Goal: Task Accomplishment & Management: Manage account settings

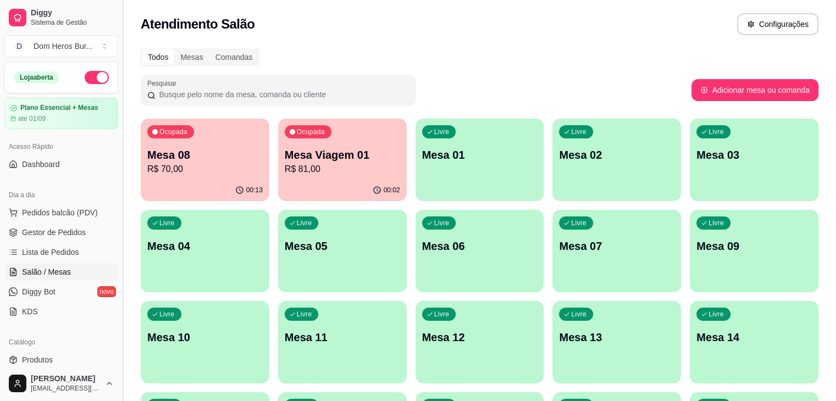
scroll to position [22, 0]
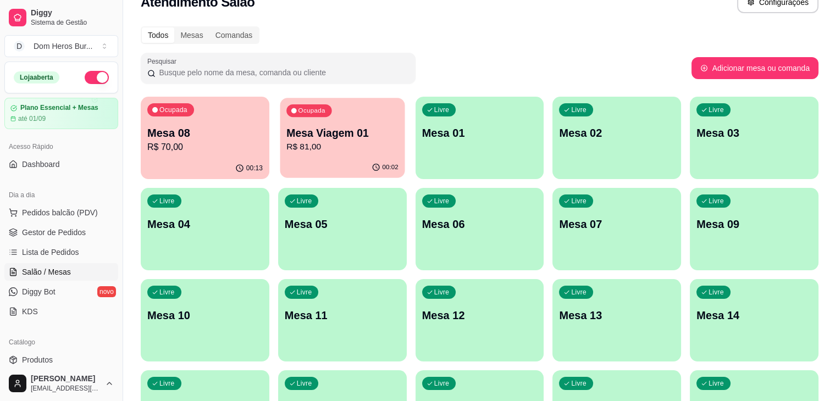
click at [291, 153] on div "Ocupada Mesa Viagem 01 R$ 81,00" at bounding box center [342, 127] width 125 height 59
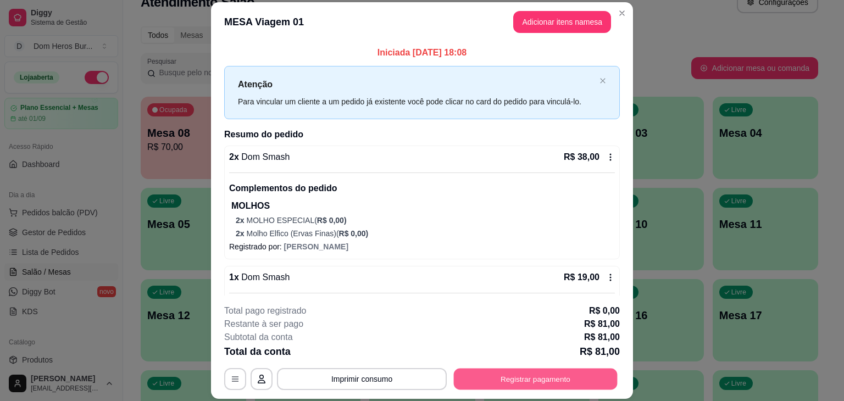
click at [550, 380] on button "Registrar pagamento" at bounding box center [536, 379] width 164 height 21
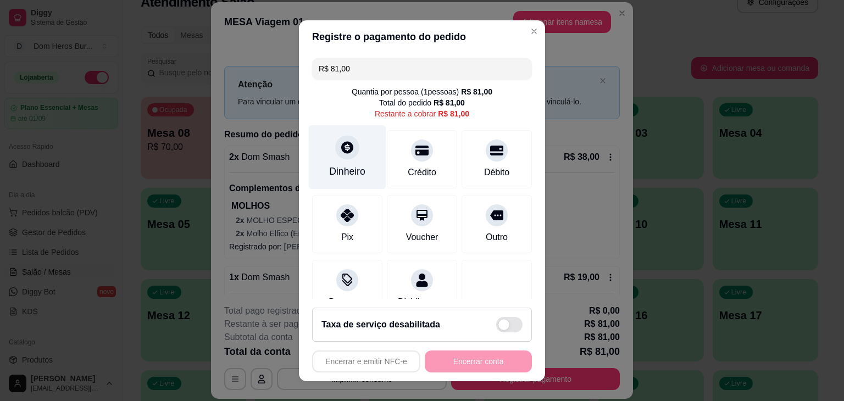
click at [335, 142] on div at bounding box center [347, 147] width 24 height 24
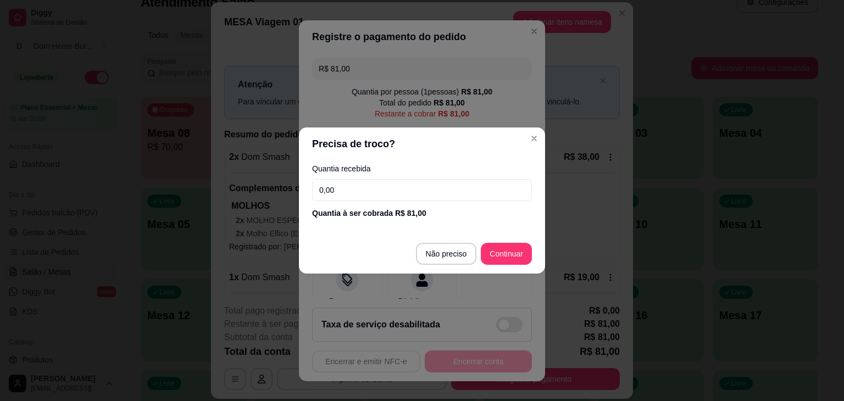
click at [368, 198] on input "0,00" at bounding box center [422, 190] width 220 height 22
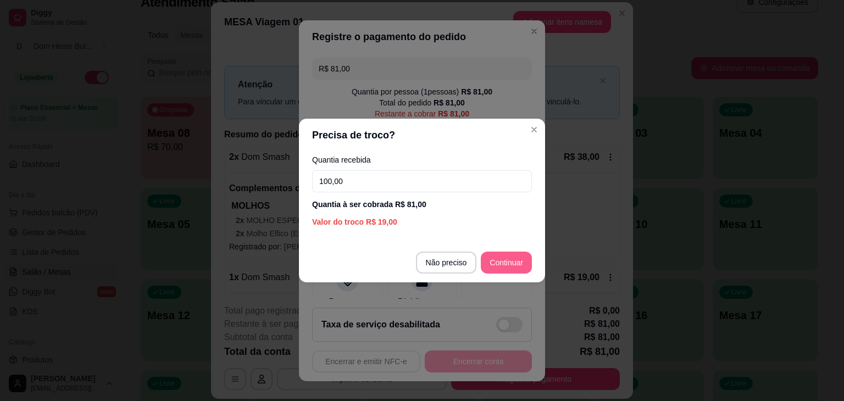
type input "100,00"
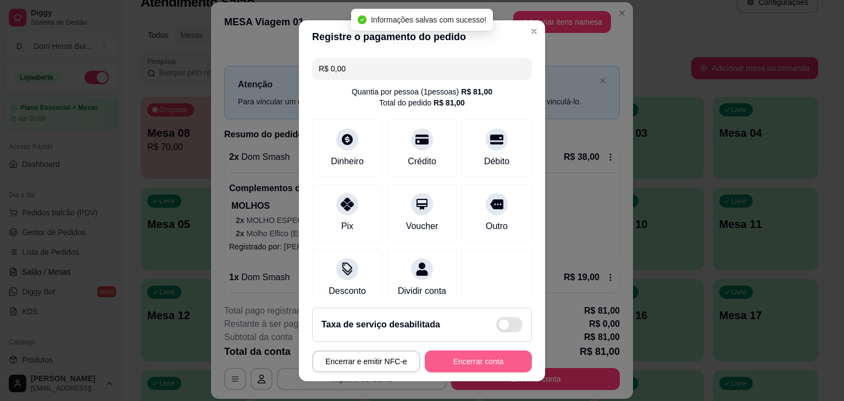
type input "R$ 0,00"
click at [467, 356] on button "Encerrar conta" at bounding box center [479, 361] width 104 height 21
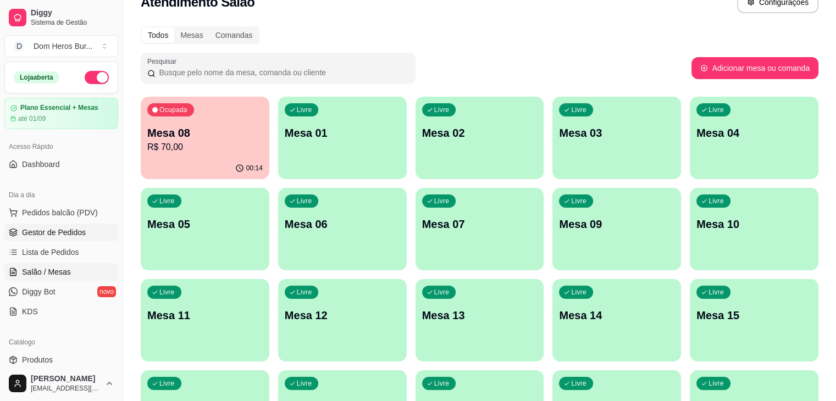
click at [89, 232] on link "Gestor de Pedidos" at bounding box center [61, 233] width 114 height 18
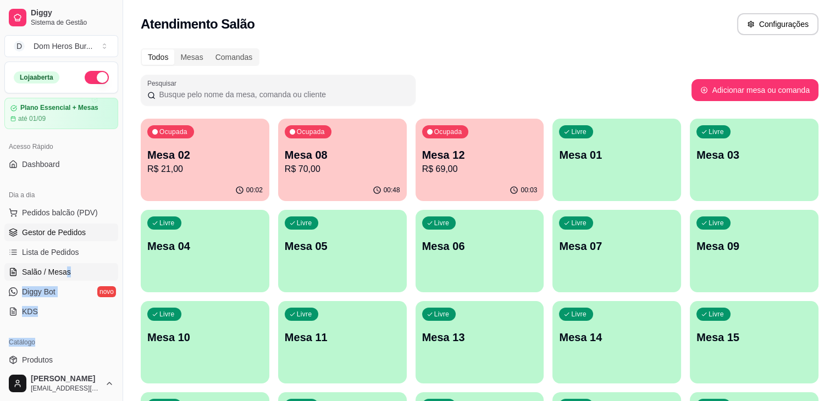
click at [70, 233] on span "Gestor de Pedidos" at bounding box center [54, 232] width 64 height 11
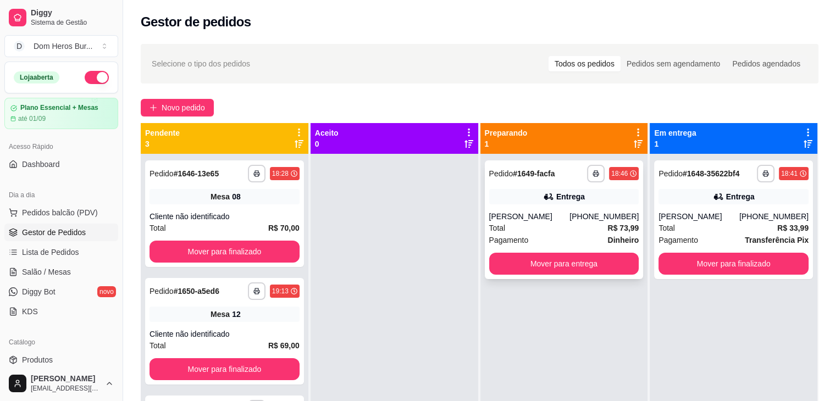
click at [485, 219] on div "**********" at bounding box center [564, 220] width 159 height 119
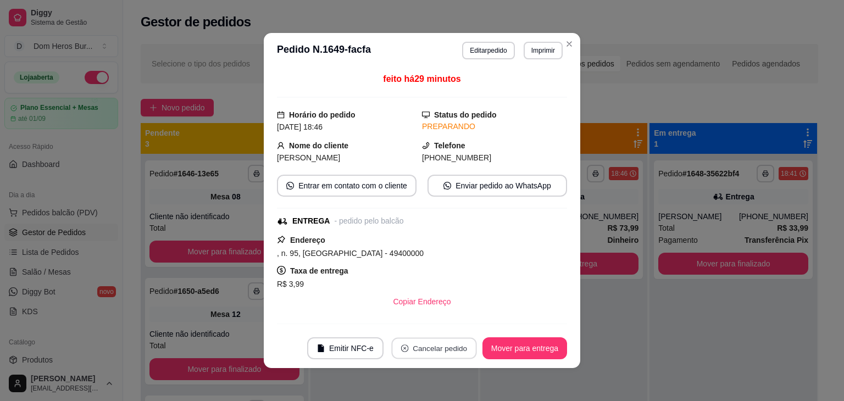
click at [443, 341] on button "Cancelar pedido" at bounding box center [433, 348] width 85 height 21
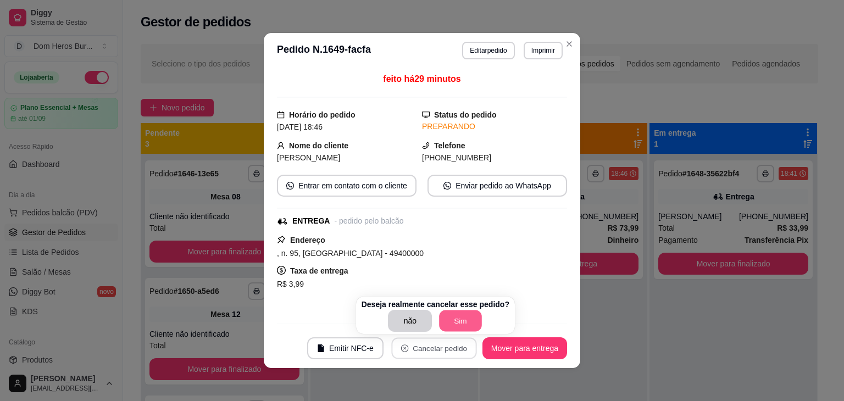
click at [449, 316] on button "Sim" at bounding box center [461, 321] width 43 height 21
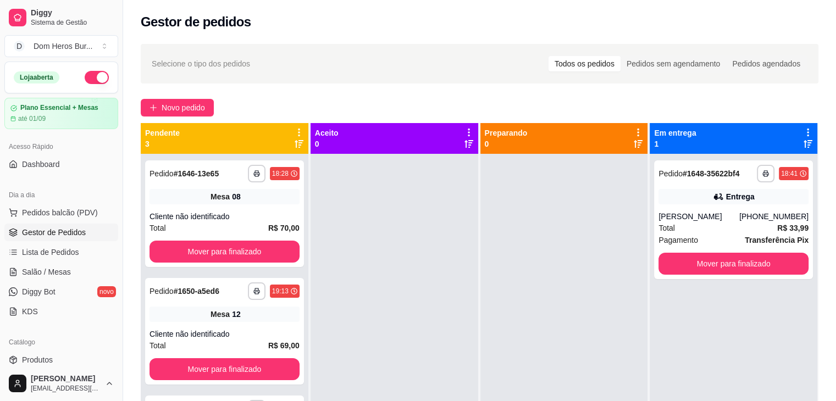
click at [449, 316] on div at bounding box center [395, 354] width 168 height 401
click at [82, 278] on link "Salão / Mesas" at bounding box center [61, 272] width 114 height 18
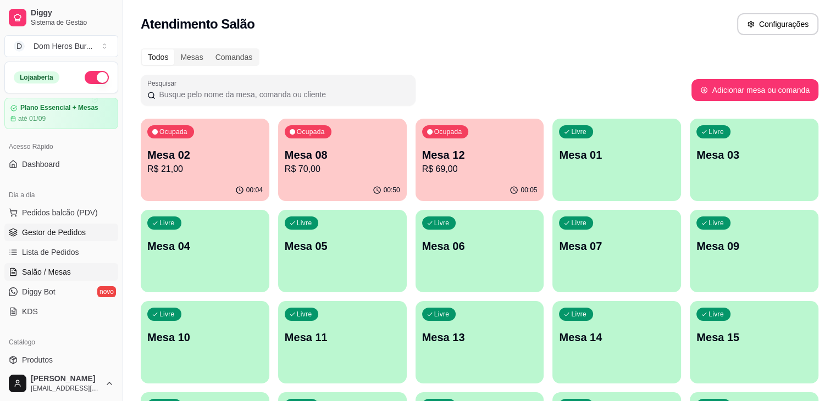
click at [84, 235] on link "Gestor de Pedidos" at bounding box center [61, 233] width 114 height 18
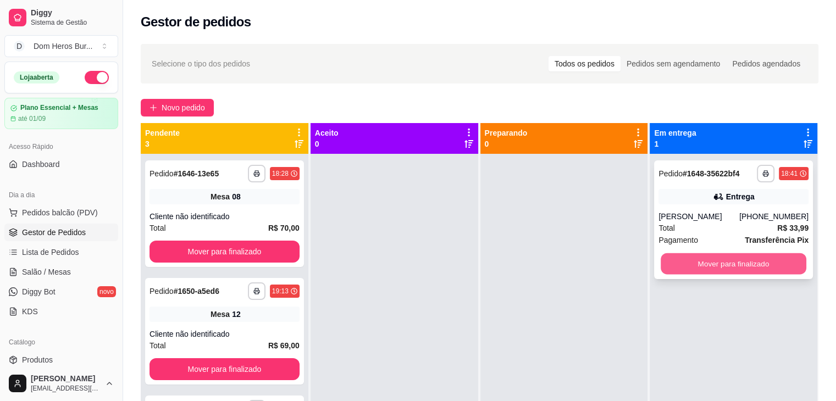
click at [676, 254] on button "Mover para finalizado" at bounding box center [734, 263] width 146 height 21
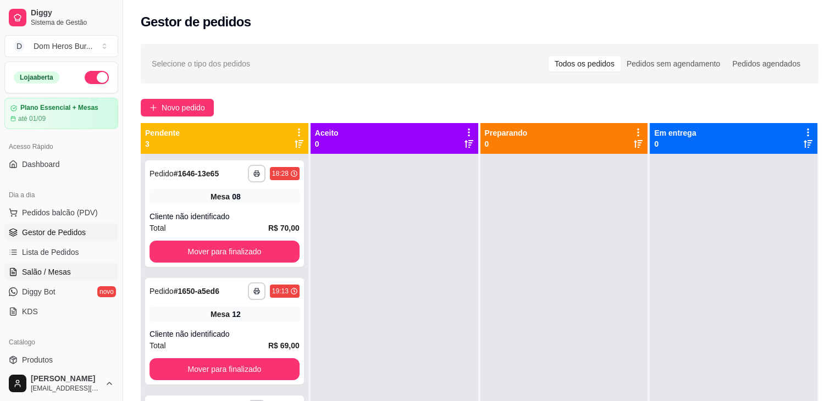
click at [49, 266] on link "Salão / Mesas" at bounding box center [61, 272] width 114 height 18
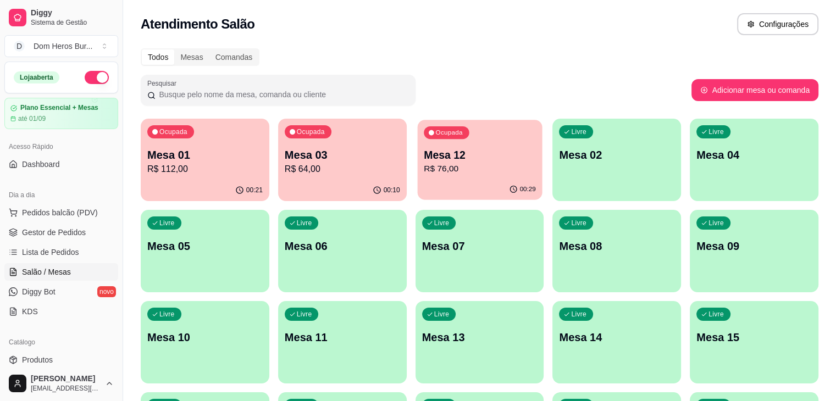
click at [426, 172] on p "R$ 76,00" at bounding box center [480, 169] width 112 height 13
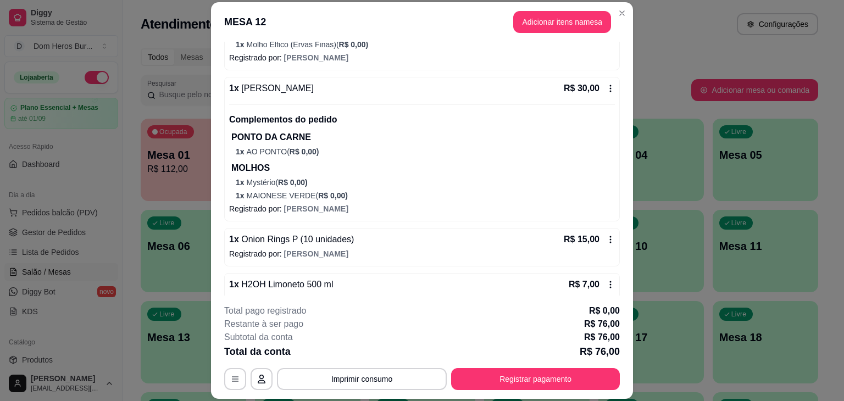
scroll to position [239, 0]
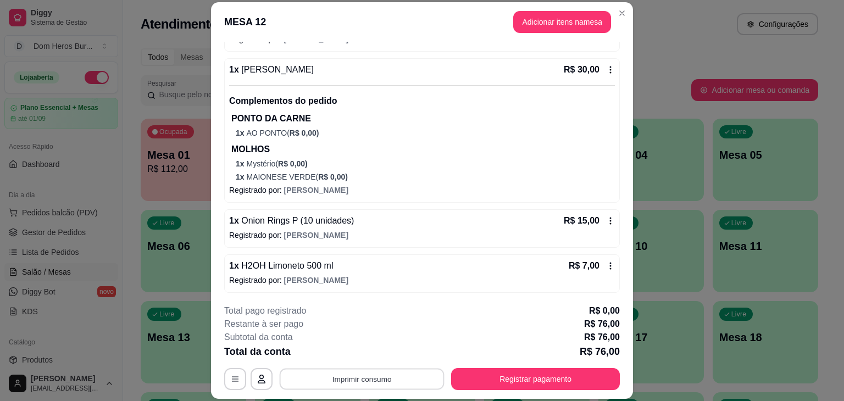
click at [394, 379] on button "Imprimir consumo" at bounding box center [362, 379] width 165 height 21
click at [360, 355] on button "IMPRESSORA" at bounding box center [362, 354] width 80 height 18
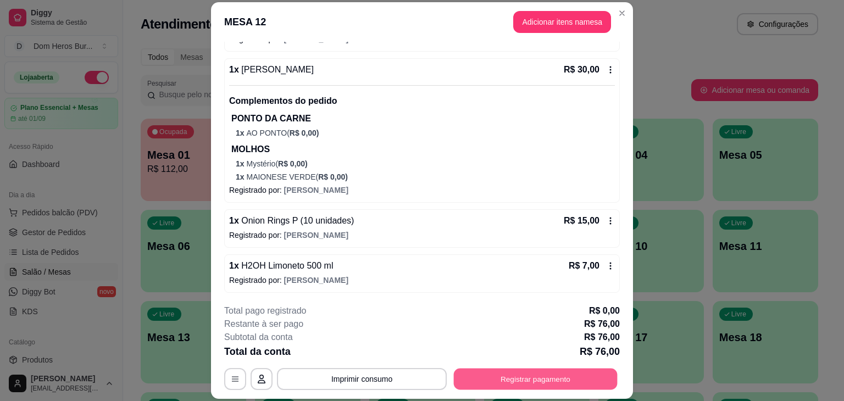
click at [585, 372] on button "Registrar pagamento" at bounding box center [536, 379] width 164 height 21
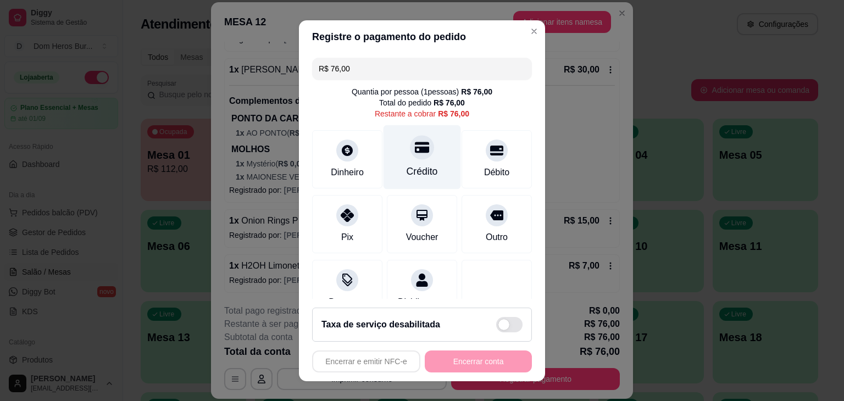
click at [407, 165] on div "Crédito" at bounding box center [422, 171] width 31 height 14
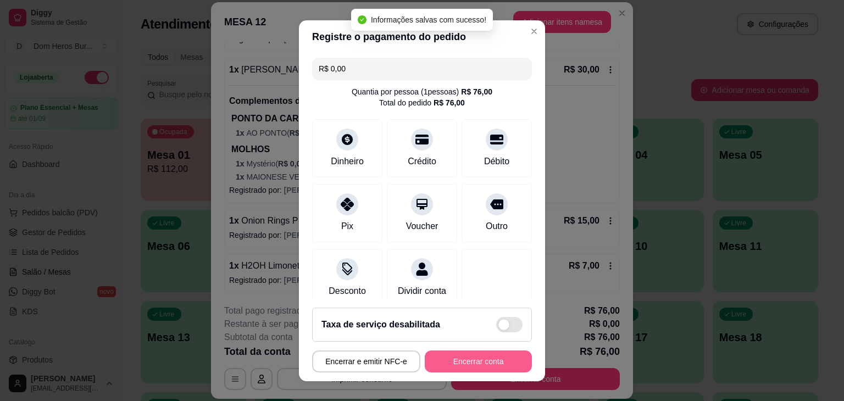
type input "R$ 0,00"
click at [496, 362] on button "Encerrar conta" at bounding box center [479, 361] width 104 height 21
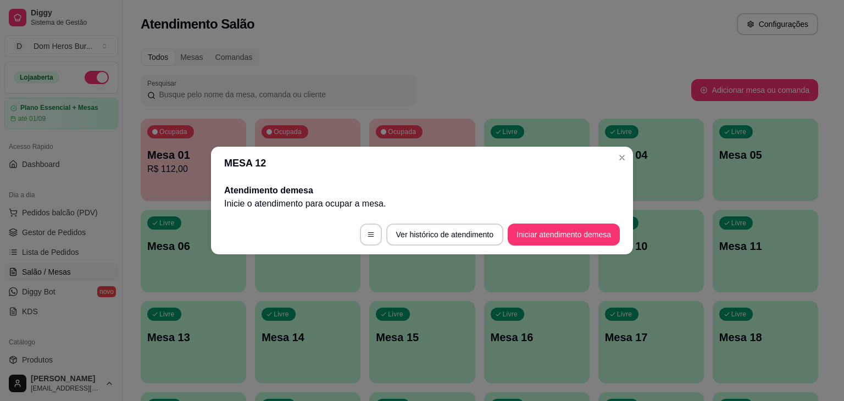
scroll to position [0, 0]
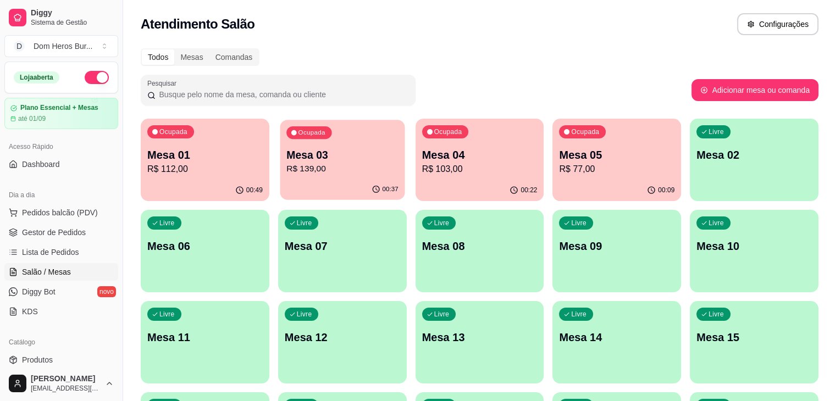
click at [300, 157] on p "Mesa 03" at bounding box center [342, 155] width 112 height 15
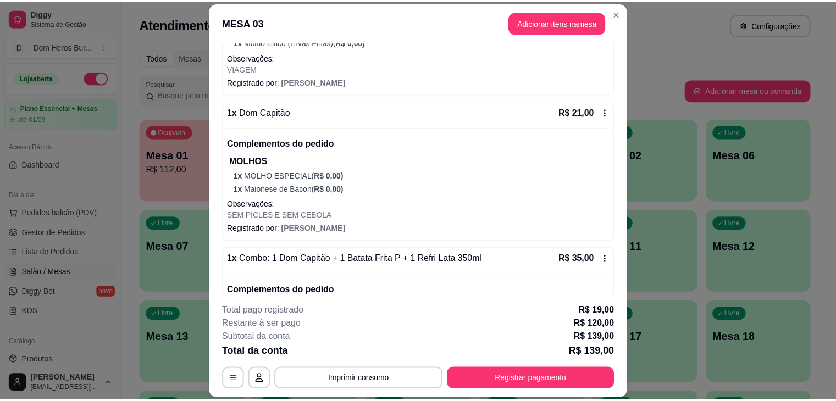
scroll to position [628, 0]
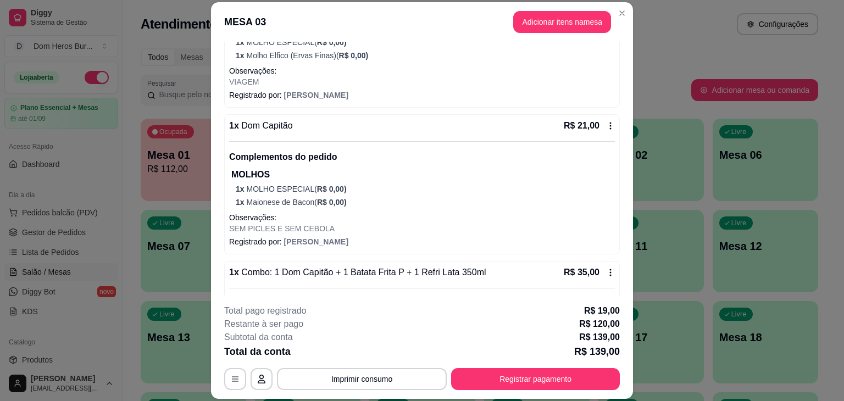
click at [396, 129] on div "1 x Dom Capitão R$ 21,00" at bounding box center [422, 125] width 386 height 13
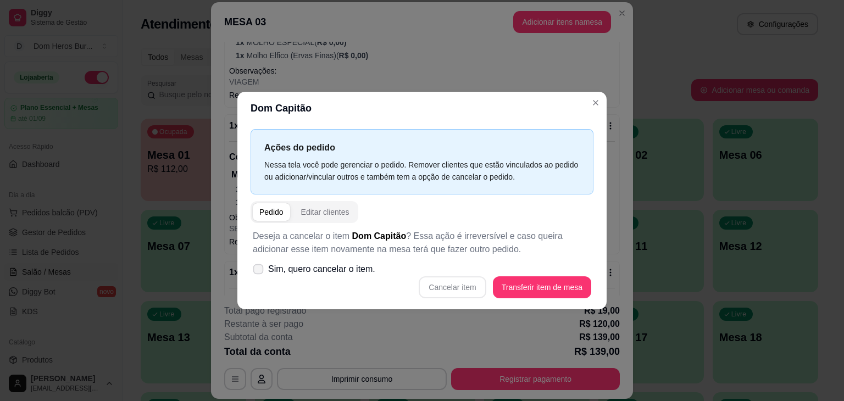
click at [321, 273] on span "Sim, quero cancelar o item." at bounding box center [321, 269] width 107 height 13
click at [259, 273] on input "Sim, quero cancelar o item." at bounding box center [255, 275] width 7 height 7
checkbox input "true"
click at [462, 289] on button "Cancelar item" at bounding box center [452, 287] width 65 height 21
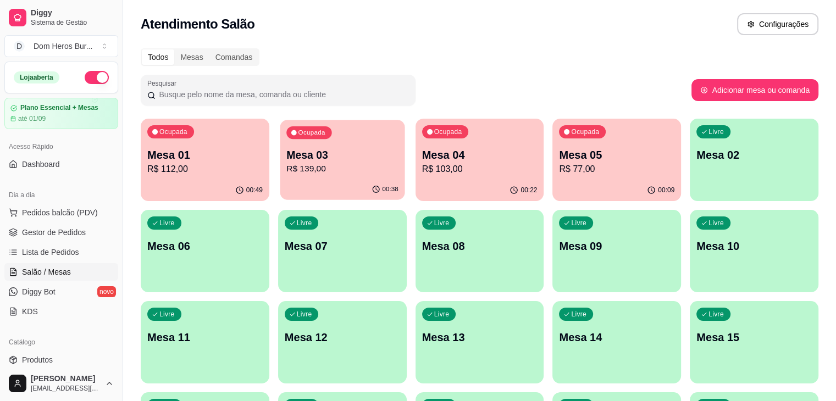
click at [323, 153] on p "Mesa 03" at bounding box center [342, 155] width 112 height 15
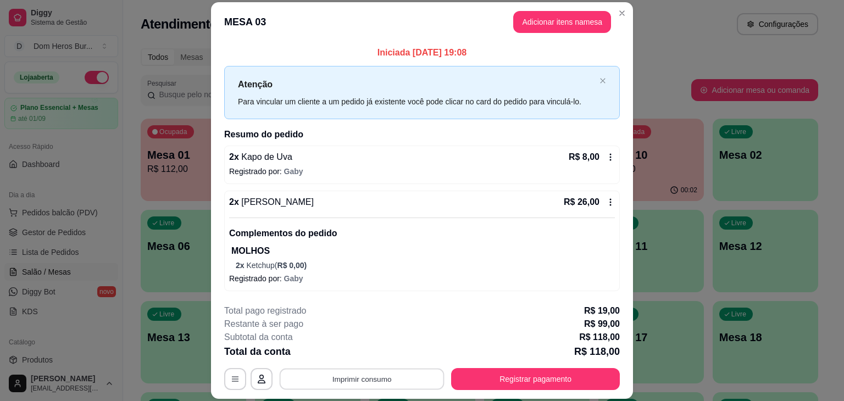
click at [357, 385] on button "Imprimir consumo" at bounding box center [362, 379] width 165 height 21
click at [362, 345] on div "Escolha a impressora IMPRESSORA" at bounding box center [361, 346] width 91 height 37
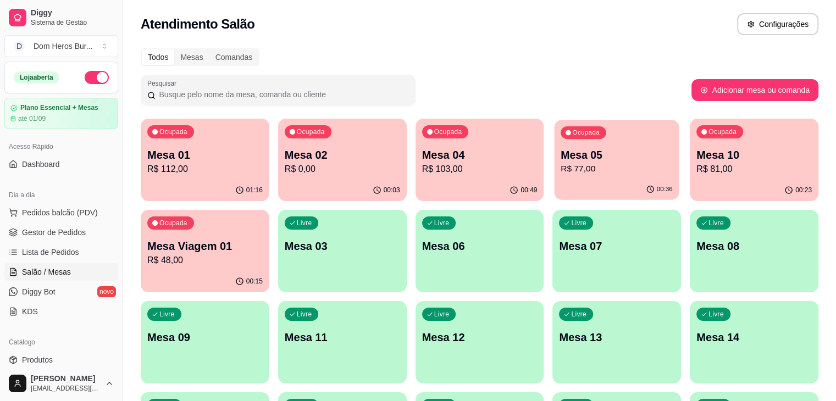
click at [561, 171] on p "R$ 77,00" at bounding box center [617, 169] width 112 height 13
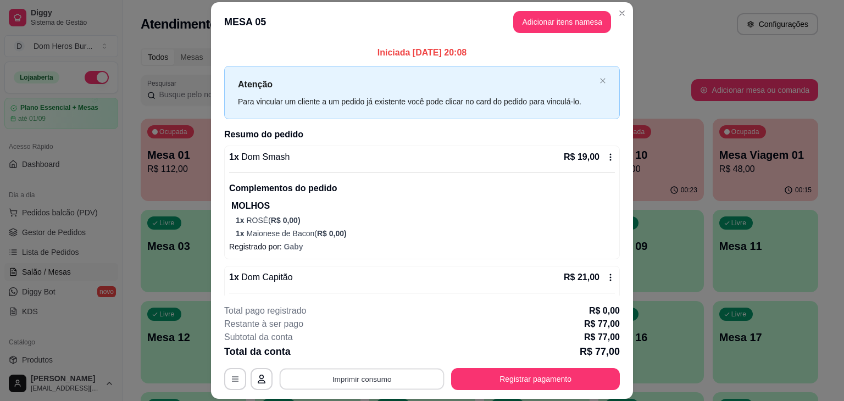
click at [391, 389] on button "Imprimir consumo" at bounding box center [362, 379] width 165 height 21
click at [371, 350] on button "IMPRESSORA" at bounding box center [361, 353] width 77 height 17
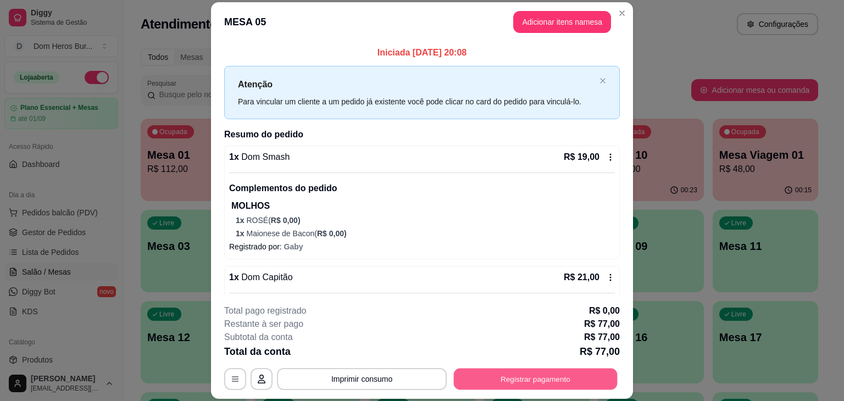
click at [482, 371] on button "Registrar pagamento" at bounding box center [536, 379] width 164 height 21
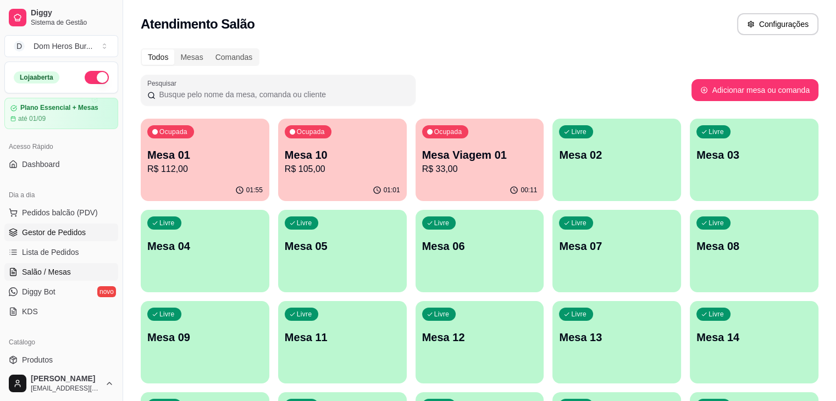
click at [88, 239] on link "Gestor de Pedidos" at bounding box center [61, 233] width 114 height 18
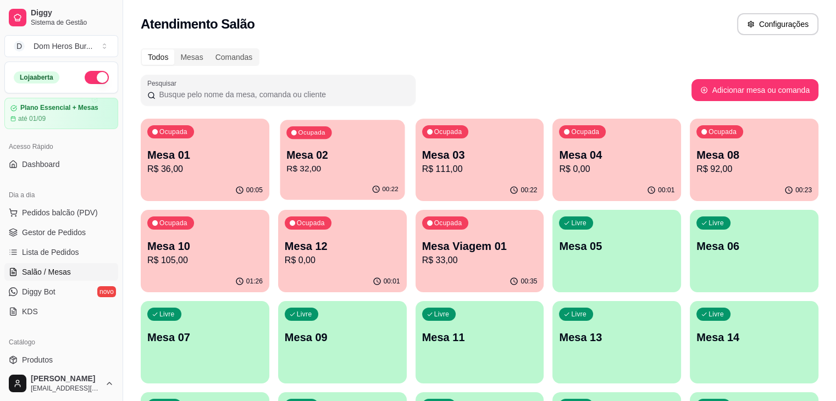
click at [297, 162] on p "Mesa 02" at bounding box center [342, 155] width 112 height 15
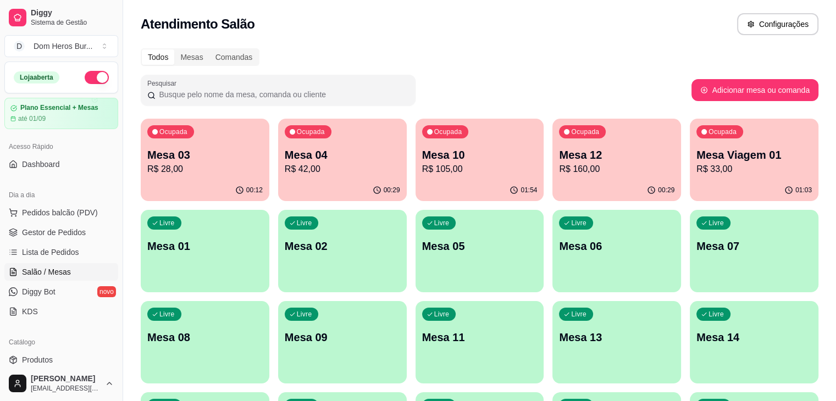
click at [334, 178] on div "Ocupada Mesa 04 R$ 42,00" at bounding box center [342, 149] width 129 height 61
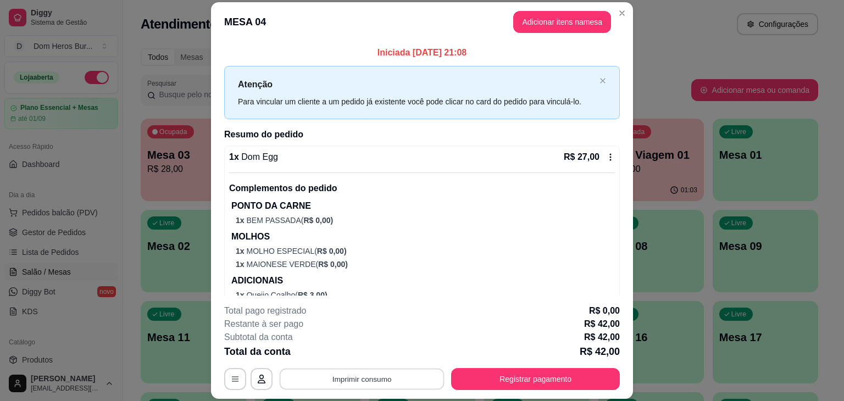
click at [350, 379] on button "Imprimir consumo" at bounding box center [362, 379] width 165 height 21
click at [360, 347] on button "IMPRESSORA" at bounding box center [361, 353] width 77 height 17
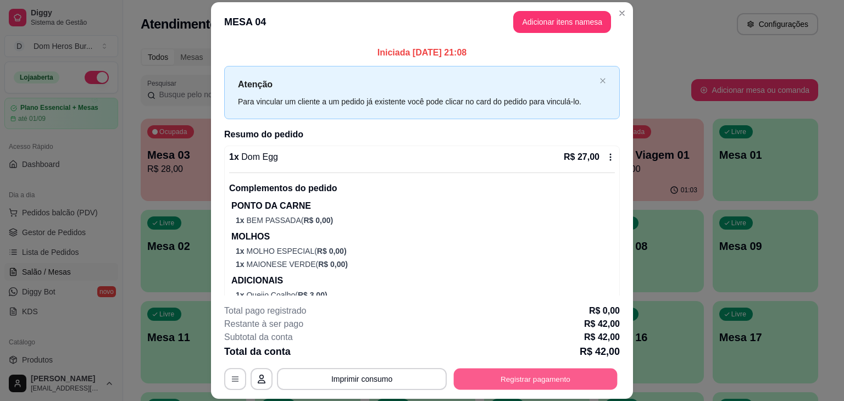
click at [495, 385] on button "Registrar pagamento" at bounding box center [536, 379] width 164 height 21
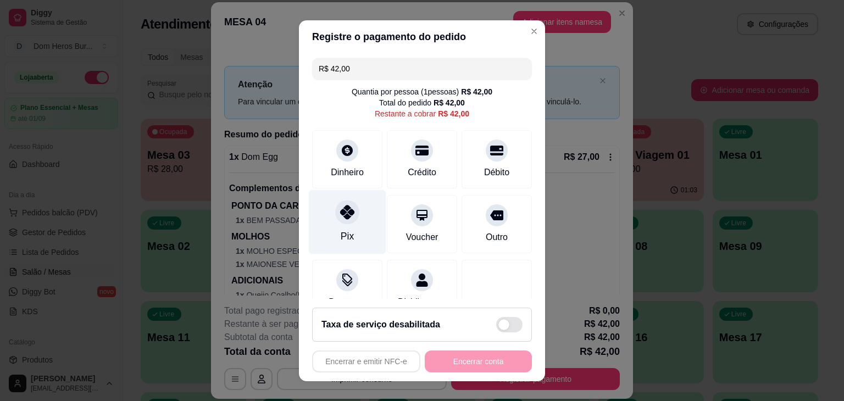
click at [346, 219] on icon at bounding box center [347, 212] width 14 height 14
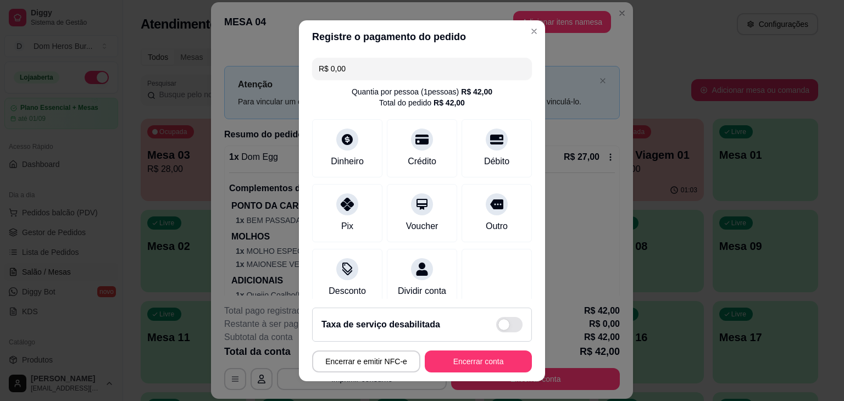
scroll to position [82, 0]
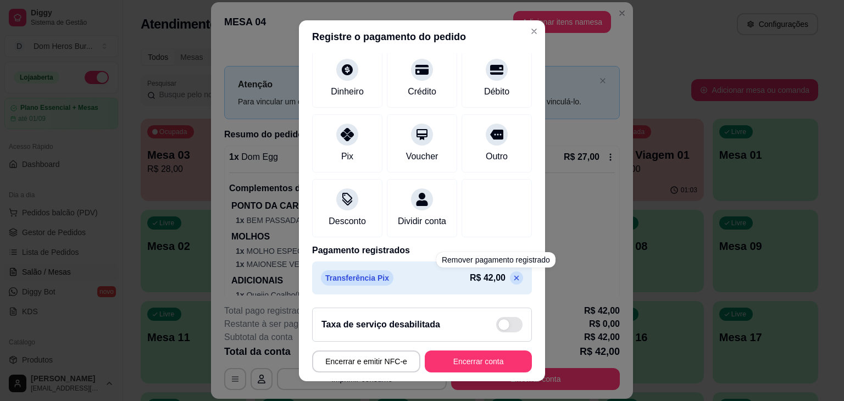
click at [512, 282] on icon at bounding box center [516, 278] width 9 height 9
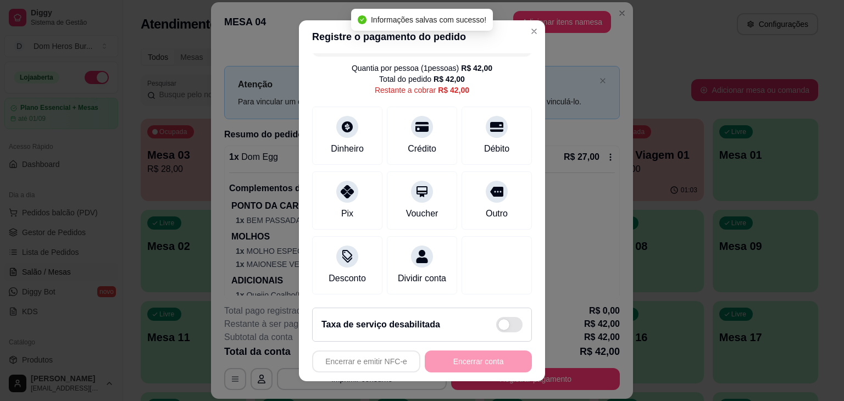
scroll to position [0, 0]
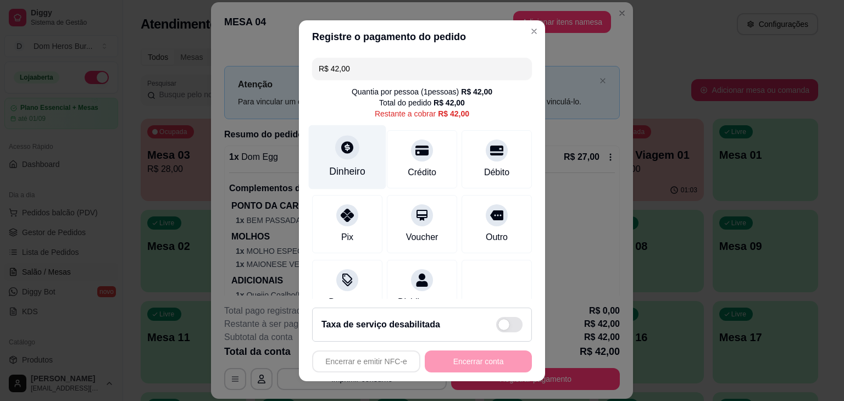
click at [340, 154] on icon at bounding box center [347, 147] width 14 height 14
click at [357, 62] on input "R$ 42,00" at bounding box center [422, 69] width 207 height 22
click at [353, 152] on div "Dinheiro" at bounding box center [348, 157] width 78 height 64
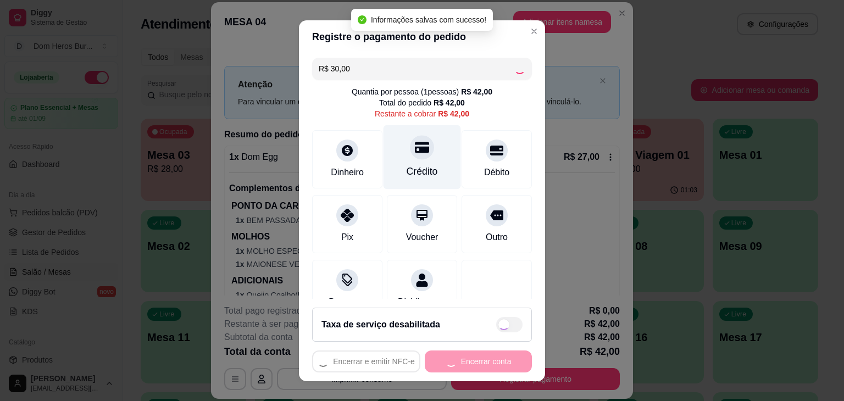
type input "R$ 12,00"
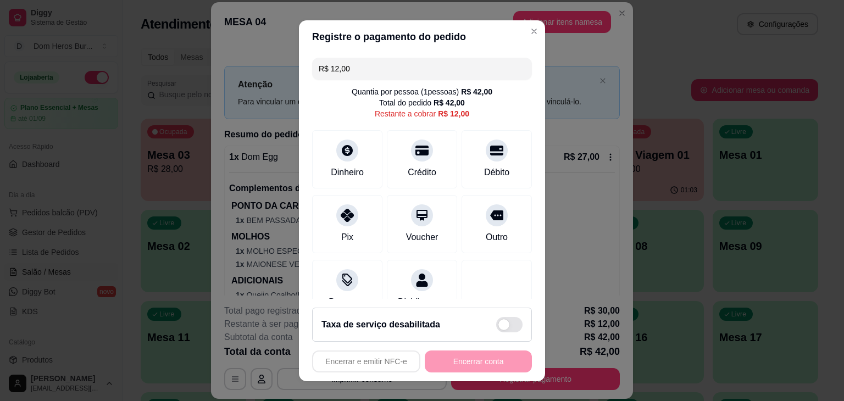
click at [299, 84] on div "R$ 12,00 Quantia por pessoa ( 1 pessoas) R$ 42,00 Total do pedido R$ 42,00 Rest…" at bounding box center [422, 176] width 246 height 246
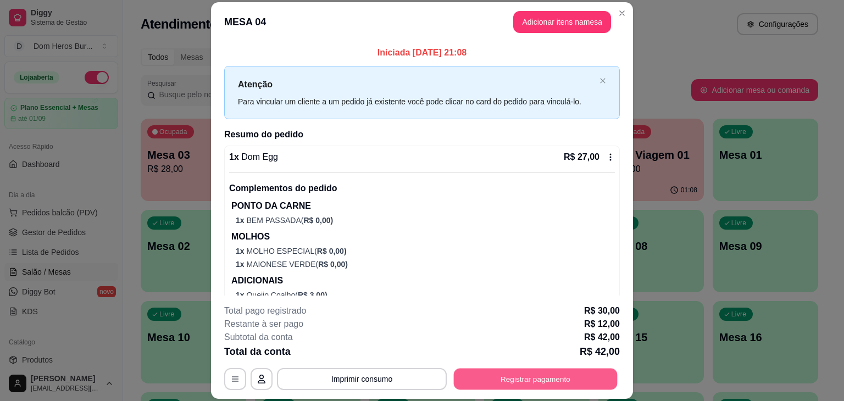
click at [522, 379] on button "Registrar pagamento" at bounding box center [536, 379] width 164 height 21
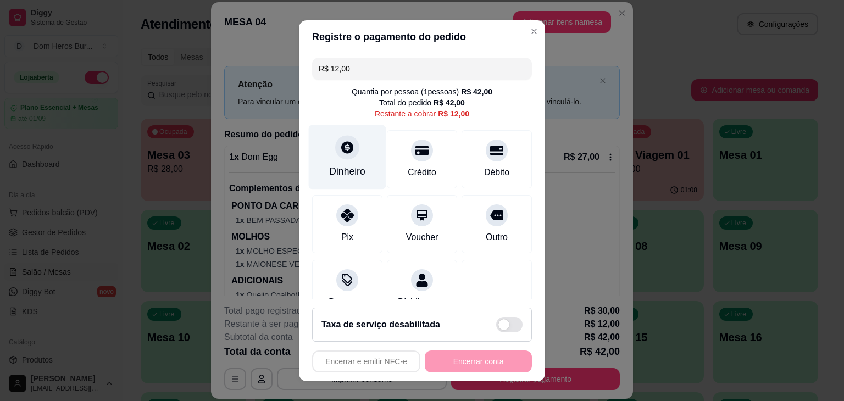
click at [363, 172] on div "Dinheiro" at bounding box center [348, 157] width 78 height 64
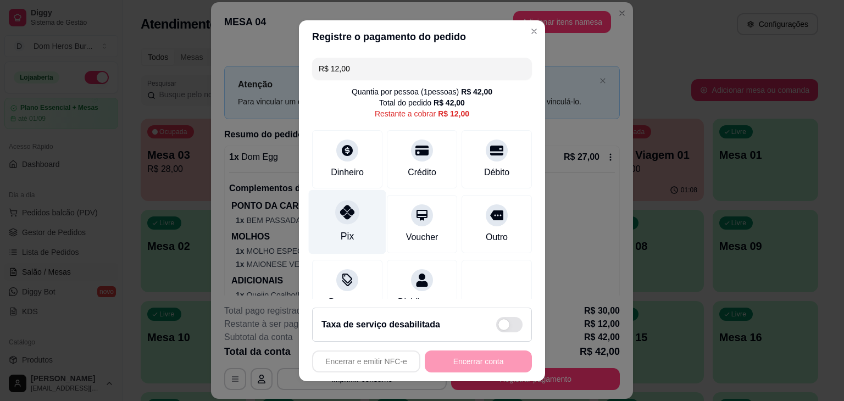
click at [356, 229] on div "Pix" at bounding box center [348, 222] width 78 height 64
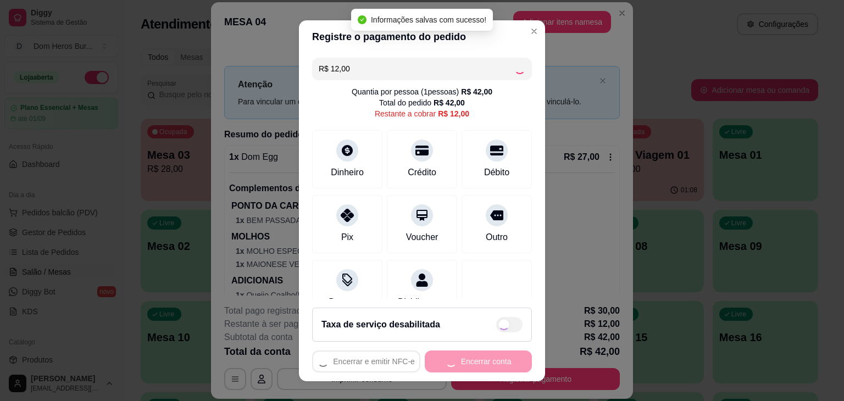
type input "R$ 0,00"
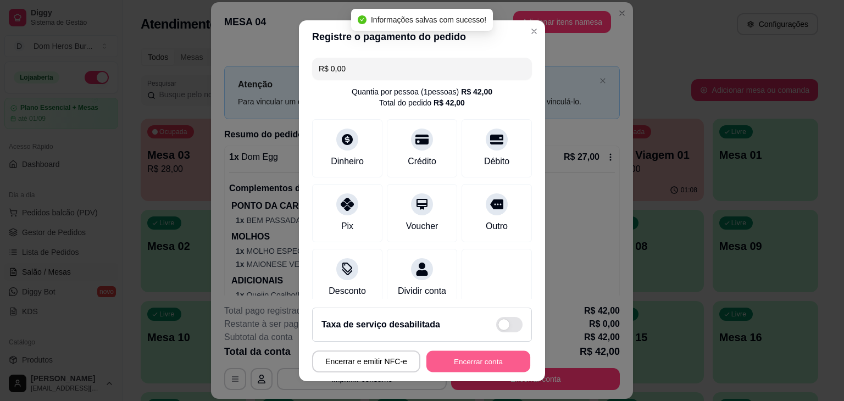
click at [453, 356] on button "Encerrar conta" at bounding box center [479, 361] width 104 height 21
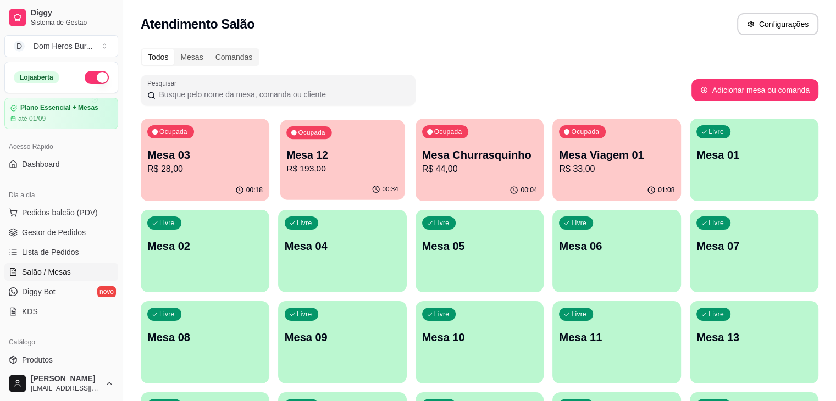
click at [286, 154] on p "Mesa 12" at bounding box center [342, 155] width 112 height 15
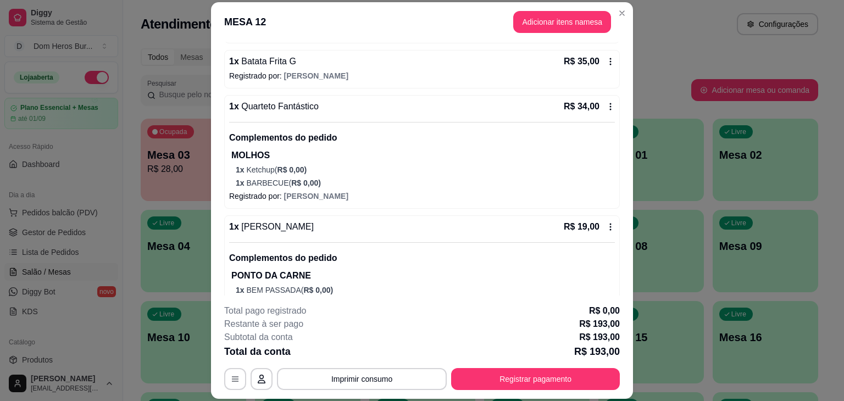
scroll to position [390, 0]
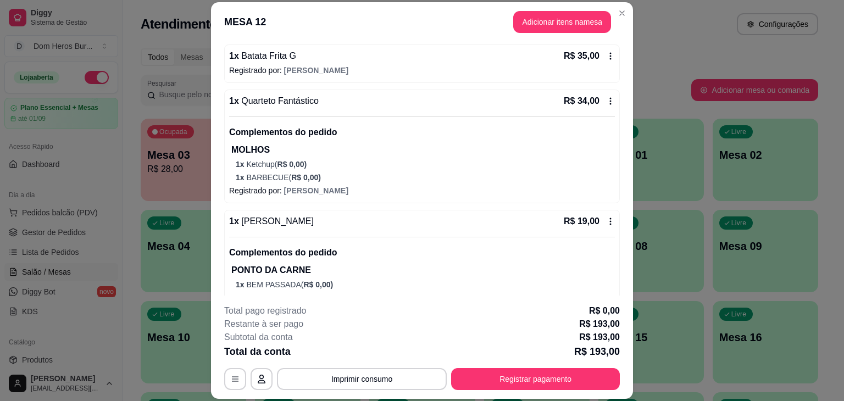
click at [486, 61] on div "1 x Batata Frita G R$ 35,00" at bounding box center [422, 55] width 386 height 13
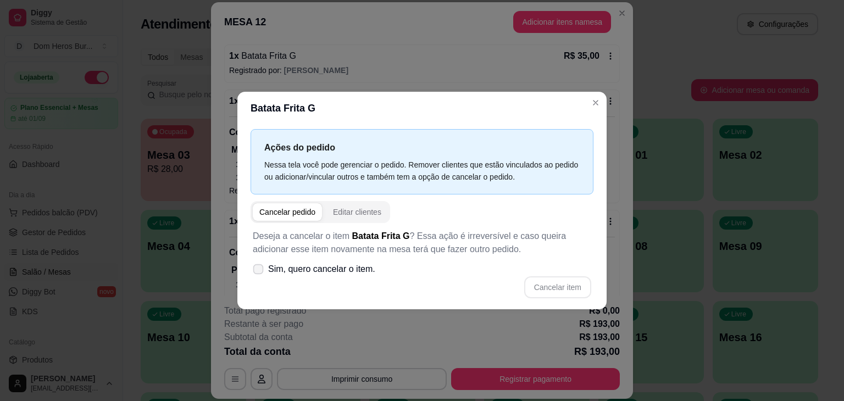
click at [341, 271] on span "Sim, quero cancelar o item." at bounding box center [321, 269] width 107 height 13
click at [259, 272] on input "Sim, quero cancelar o item." at bounding box center [255, 275] width 7 height 7
checkbox input "true"
click at [541, 284] on button "Cancelar item" at bounding box center [557, 287] width 65 height 21
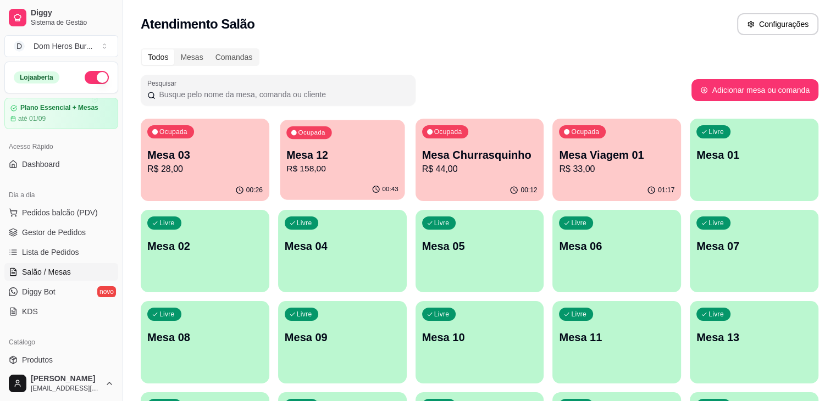
click at [300, 160] on p "Mesa 12" at bounding box center [342, 155] width 112 height 15
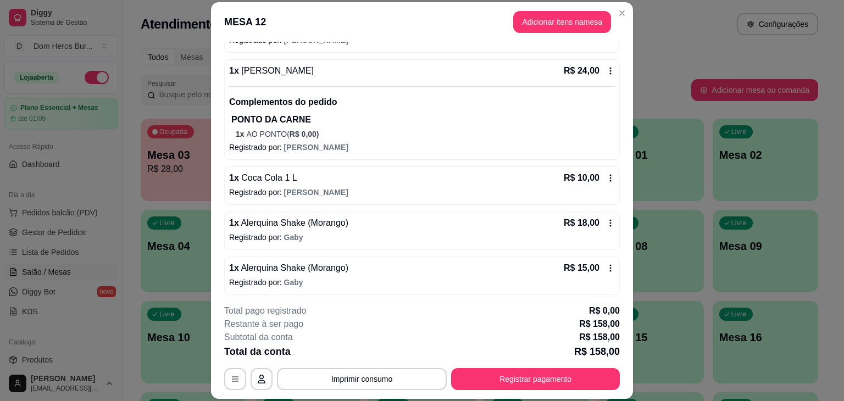
scroll to position [711, 0]
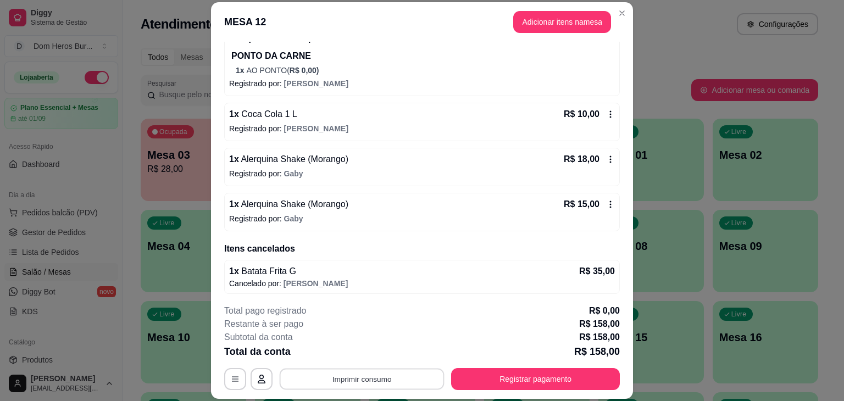
click at [397, 386] on button "Imprimir consumo" at bounding box center [362, 379] width 165 height 21
click at [356, 352] on button "IMPRESSORA" at bounding box center [361, 353] width 77 height 17
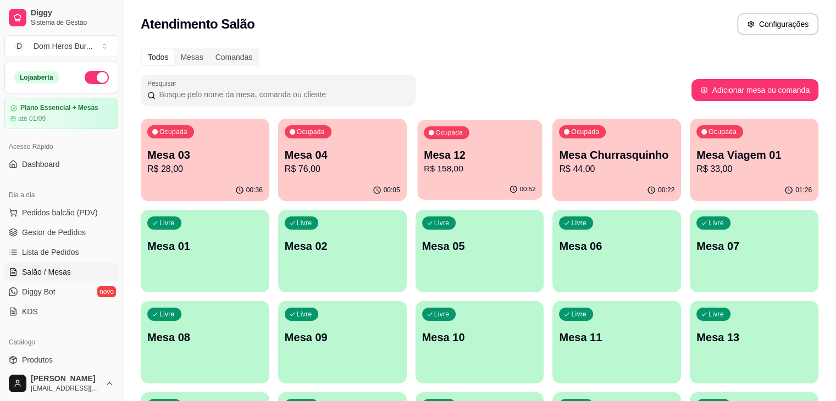
click at [424, 168] on p "R$ 158,00" at bounding box center [480, 169] width 112 height 13
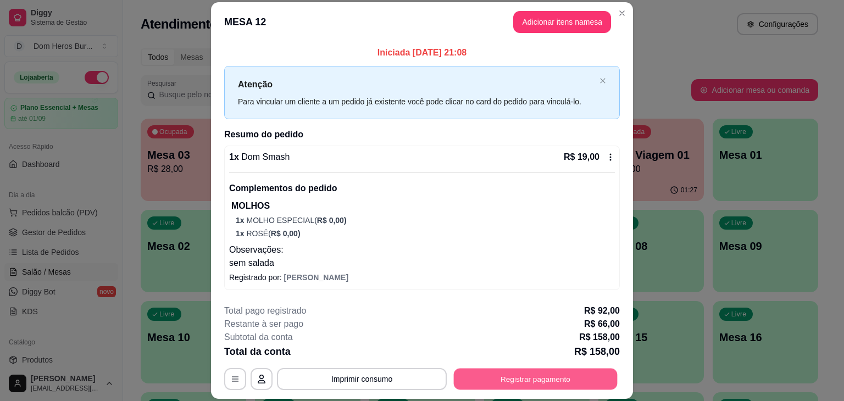
click at [486, 385] on button "Registrar pagamento" at bounding box center [536, 379] width 164 height 21
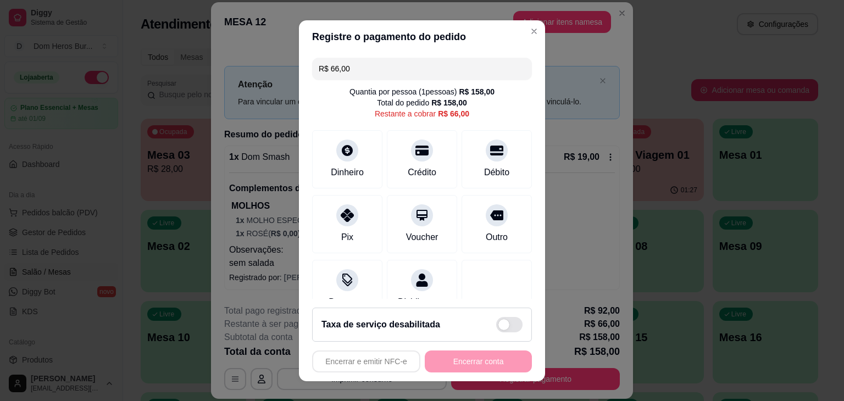
click at [465, 69] on input "R$ 66,00" at bounding box center [422, 69] width 207 height 22
click at [458, 142] on div "Débito" at bounding box center [497, 157] width 78 height 64
click at [485, 154] on div at bounding box center [497, 147] width 24 height 24
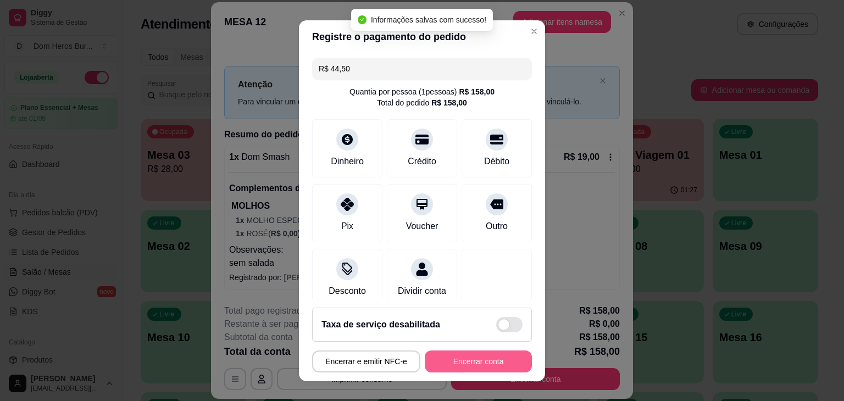
type input "R$ 0,00"
click at [448, 360] on button "Encerrar conta" at bounding box center [479, 361] width 104 height 21
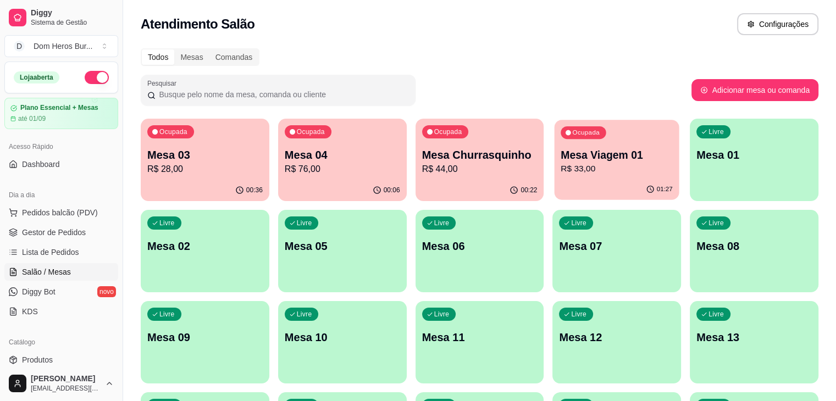
click at [555, 185] on div "01:27" at bounding box center [617, 189] width 125 height 21
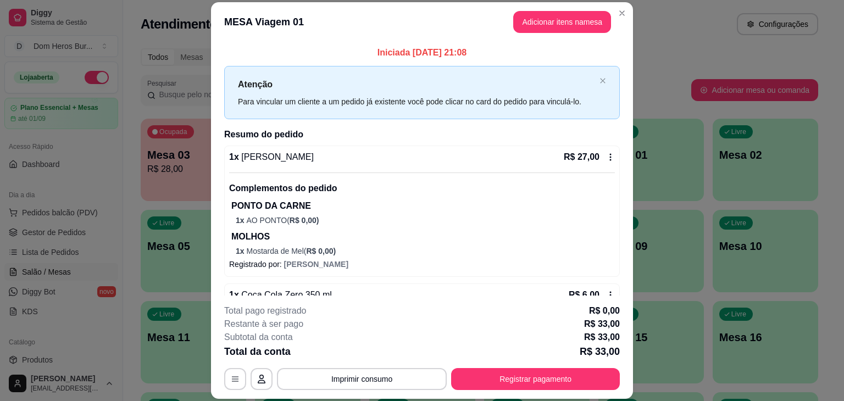
scroll to position [30, 0]
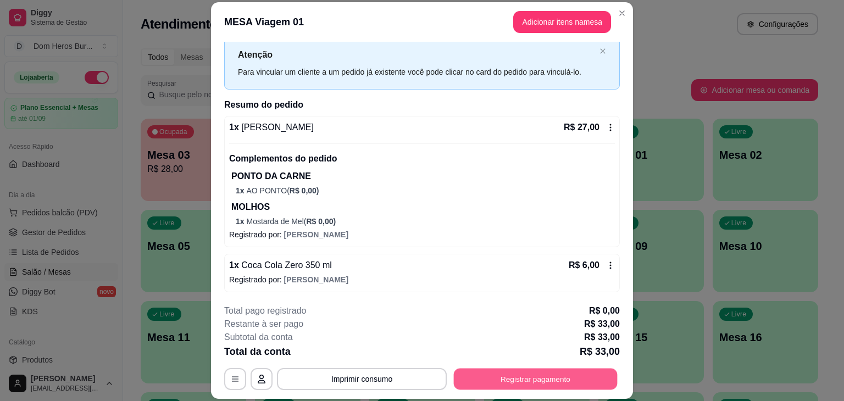
click at [535, 375] on button "Registrar pagamento" at bounding box center [536, 379] width 164 height 21
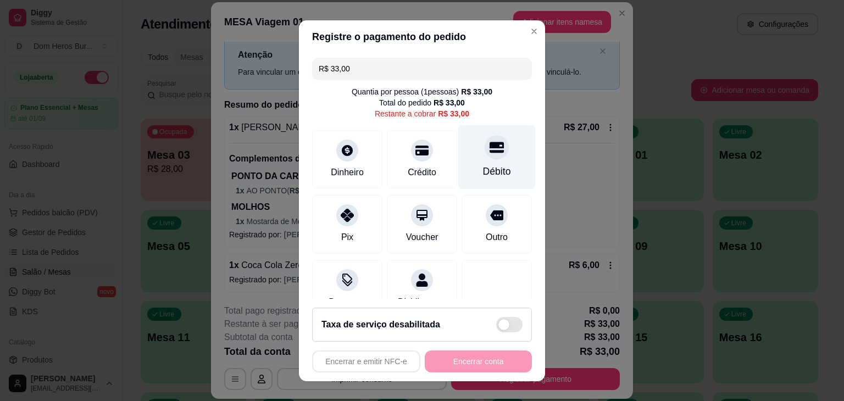
click at [490, 150] on icon at bounding box center [497, 147] width 14 height 11
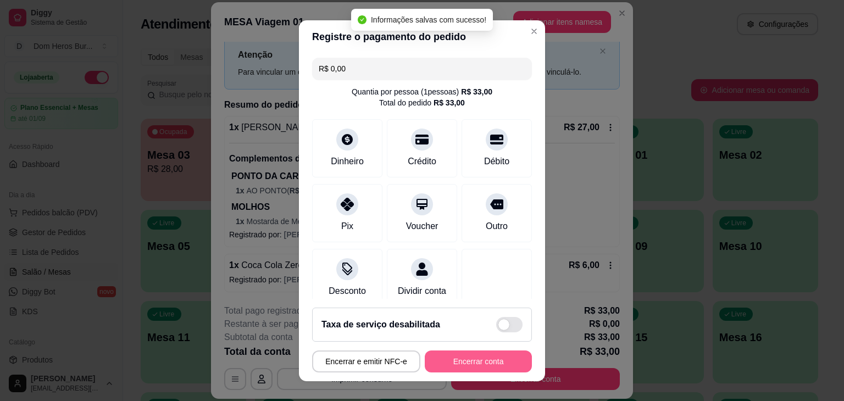
type input "R$ 0,00"
click at [479, 354] on button "Encerrar conta" at bounding box center [479, 361] width 104 height 21
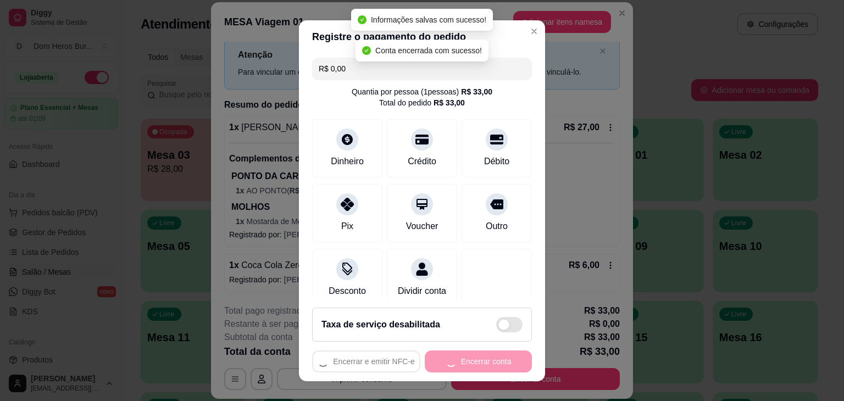
scroll to position [0, 0]
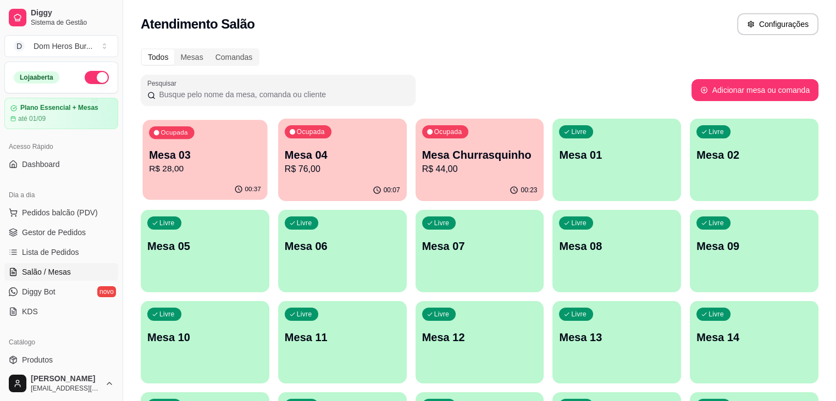
click at [207, 148] on p "Mesa 03" at bounding box center [205, 155] width 112 height 15
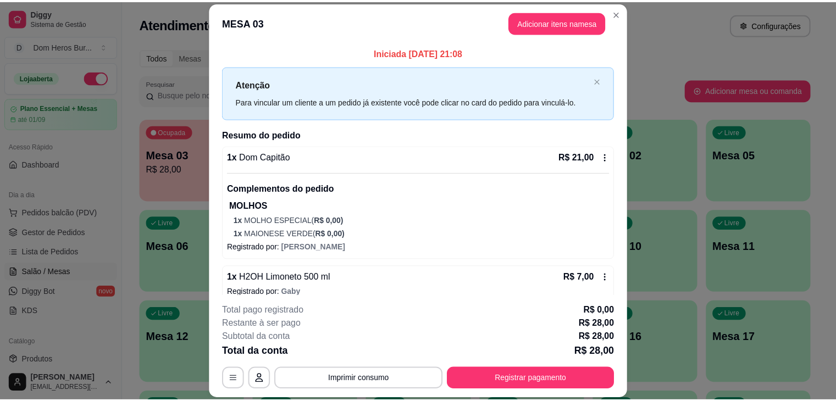
scroll to position [12, 0]
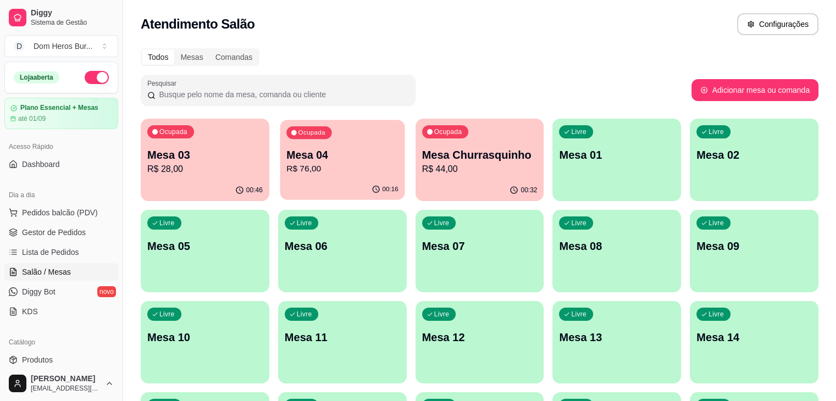
click at [295, 190] on div "00:16" at bounding box center [342, 189] width 125 height 21
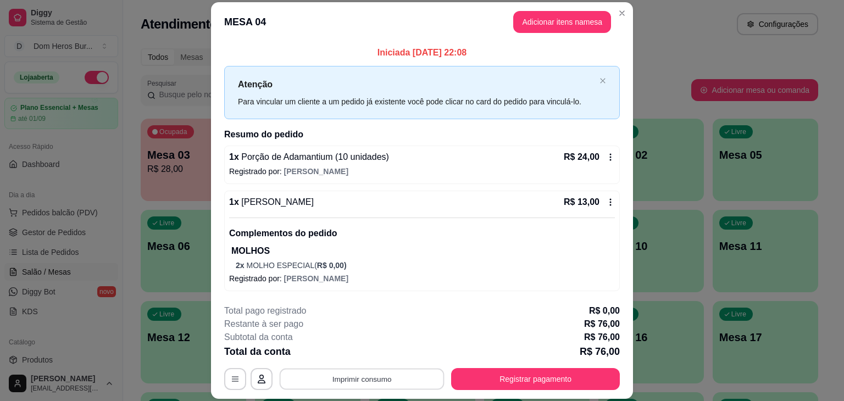
click at [367, 386] on button "Imprimir consumo" at bounding box center [362, 379] width 165 height 21
click at [350, 356] on button "IMPRESSORA" at bounding box center [361, 353] width 77 height 17
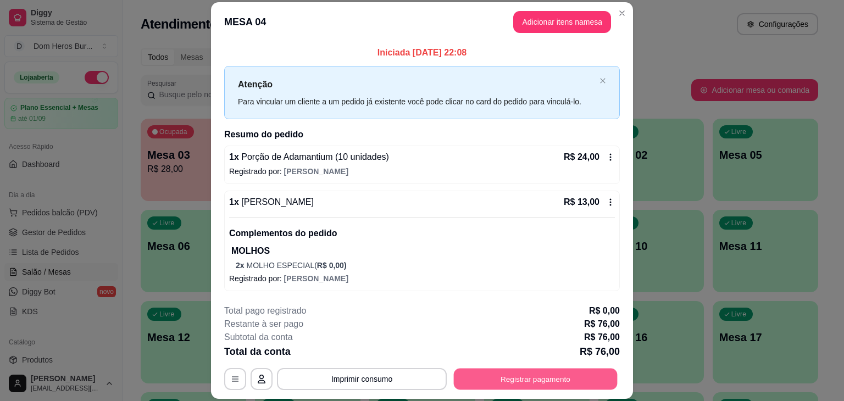
click at [500, 382] on button "Registrar pagamento" at bounding box center [536, 379] width 164 height 21
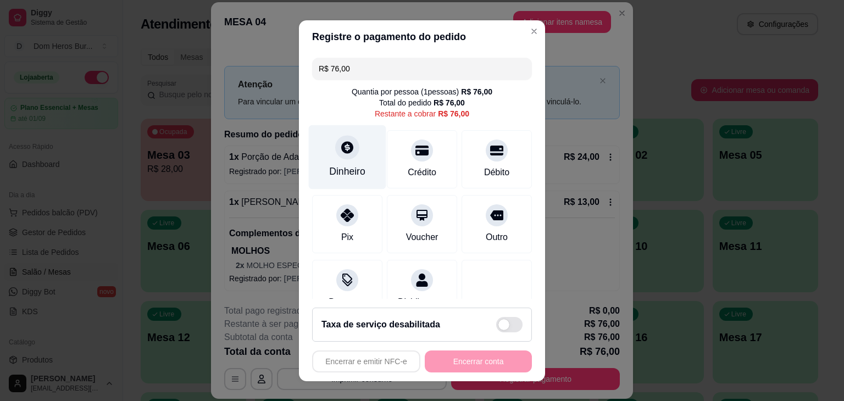
click at [356, 150] on div "Dinheiro" at bounding box center [348, 157] width 78 height 64
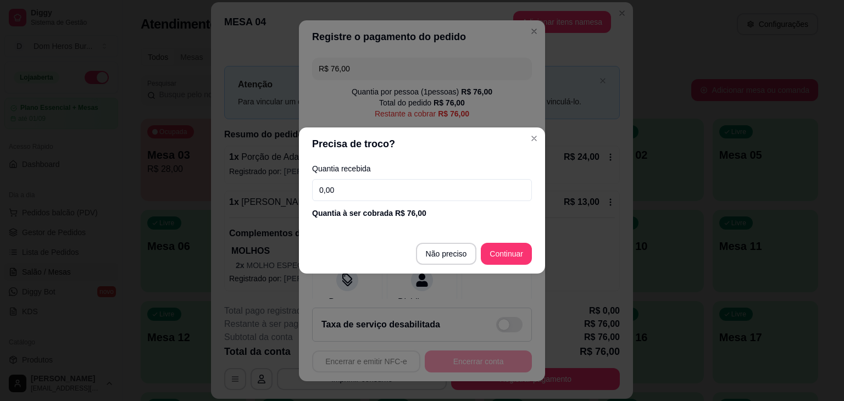
click at [369, 189] on input "0,00" at bounding box center [422, 190] width 220 height 22
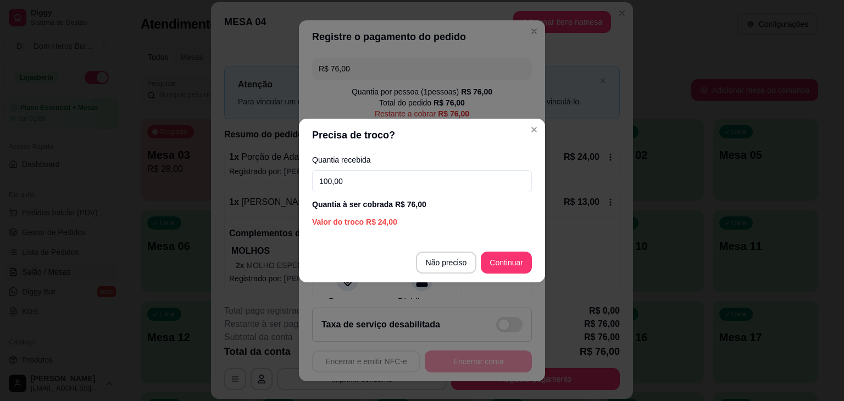
type input "100,00"
click at [491, 241] on section "Precisa de troco? Quantia recebida 100,00 Quantia à ser cobrada R$ 76,00 Valor …" at bounding box center [422, 201] width 246 height 164
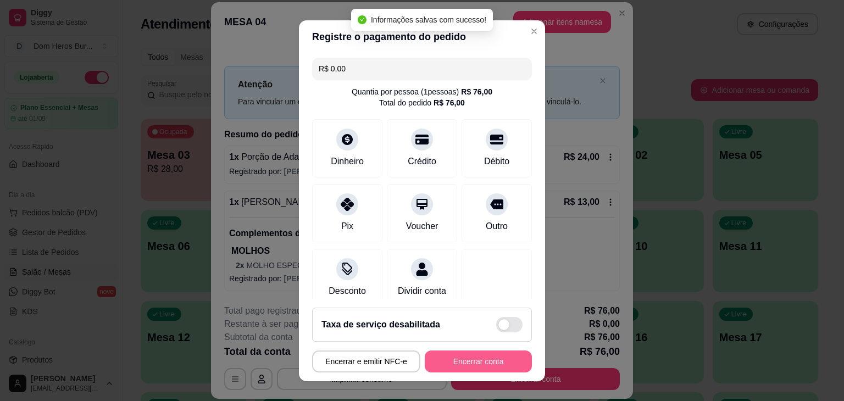
type input "R$ 0,00"
click at [480, 357] on button "Encerrar conta" at bounding box center [479, 361] width 104 height 21
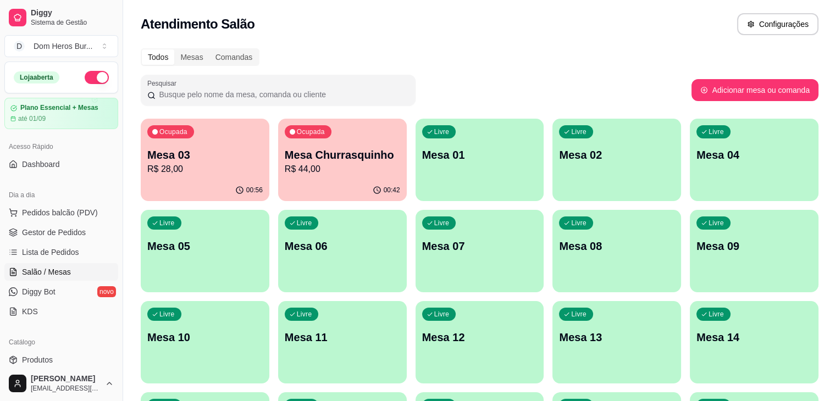
click at [285, 172] on p "R$ 44,00" at bounding box center [342, 169] width 115 height 13
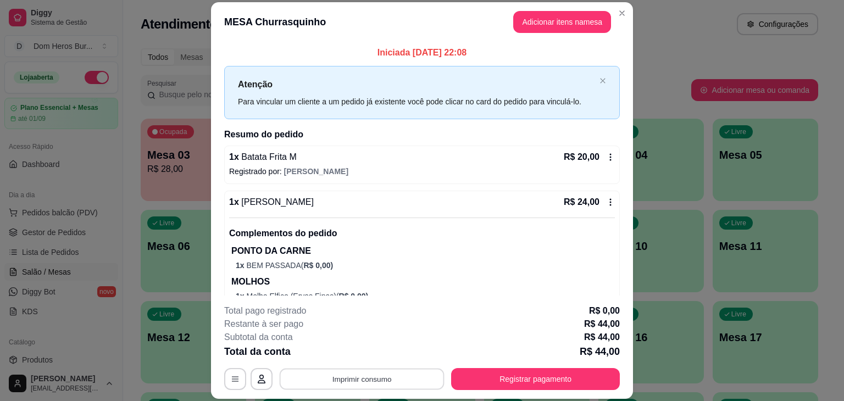
click at [393, 369] on button "Imprimir consumo" at bounding box center [362, 379] width 165 height 21
click at [375, 354] on button "IMPRESSORA" at bounding box center [361, 353] width 77 height 17
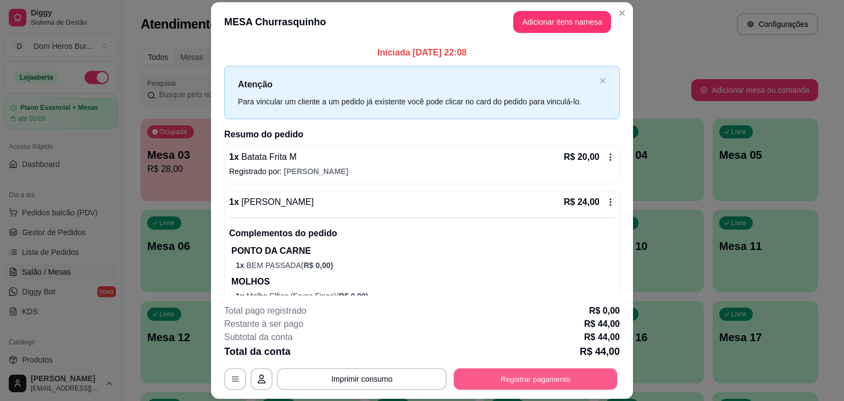
click at [499, 384] on button "Registrar pagamento" at bounding box center [536, 379] width 164 height 21
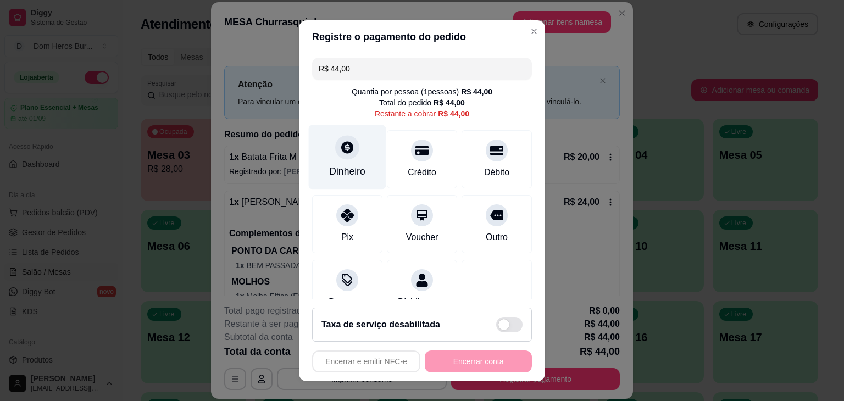
click at [347, 152] on icon at bounding box center [347, 147] width 14 height 14
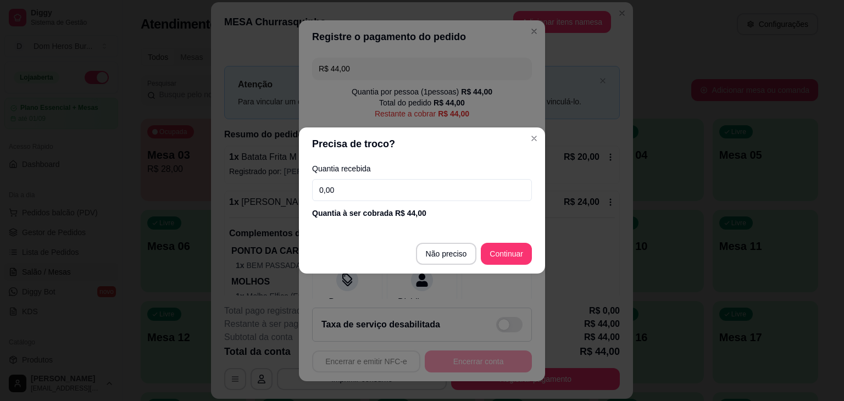
click at [370, 198] on input "0,00" at bounding box center [422, 190] width 220 height 22
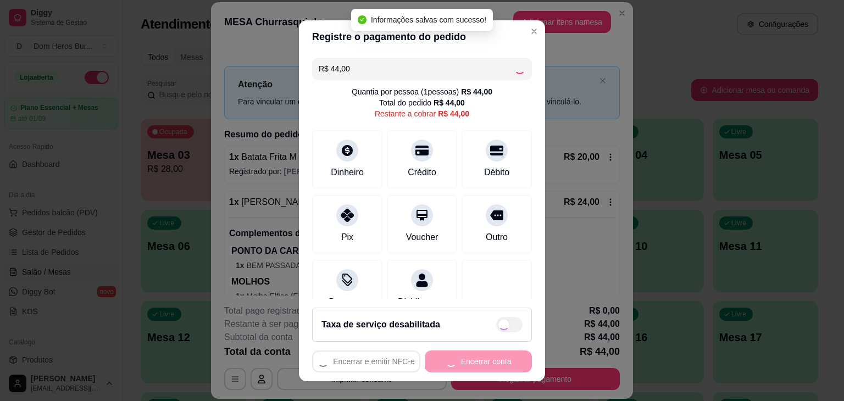
type input "R$ 0,00"
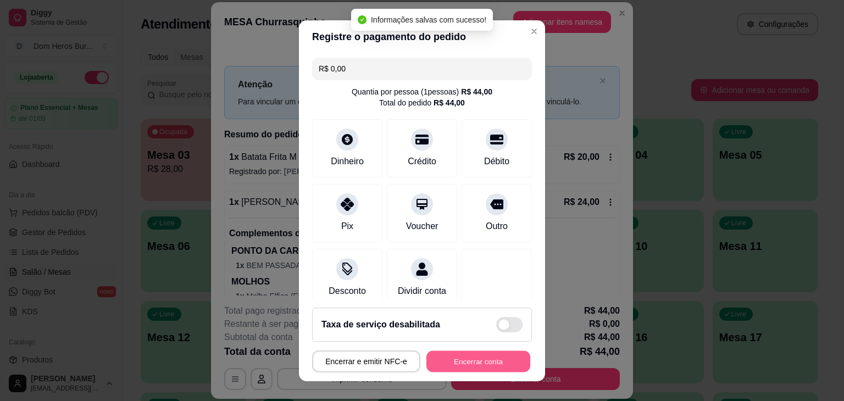
click at [480, 362] on button "Encerrar conta" at bounding box center [479, 361] width 104 height 21
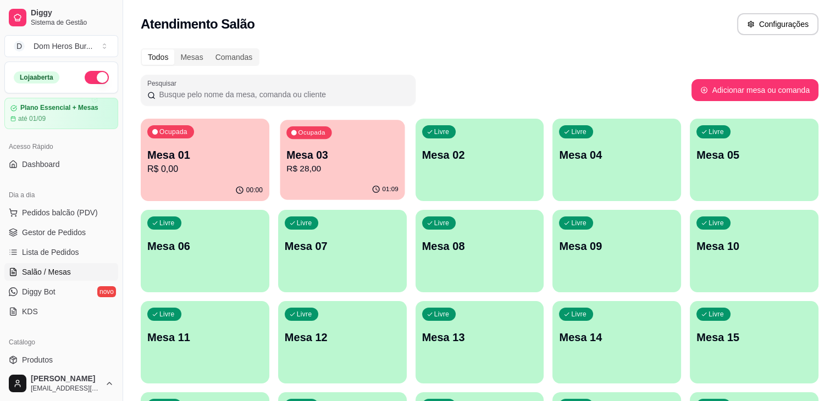
click at [314, 176] on div "Ocupada Mesa 03 R$ 28,00" at bounding box center [342, 149] width 125 height 59
click at [322, 180] on div "01:09" at bounding box center [342, 189] width 125 height 21
click at [207, 194] on div "00:07" at bounding box center [205, 189] width 125 height 21
click at [286, 165] on p "R$ 28,00" at bounding box center [342, 169] width 112 height 13
click at [292, 184] on div "01:17" at bounding box center [342, 189] width 125 height 21
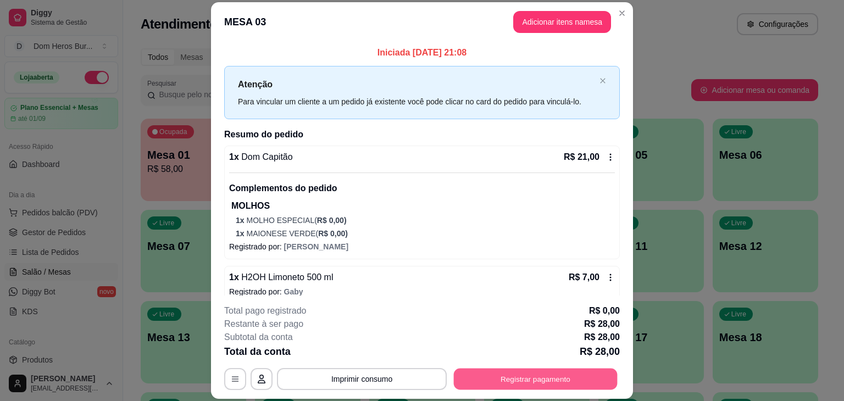
click at [512, 384] on button "Registrar pagamento" at bounding box center [536, 379] width 164 height 21
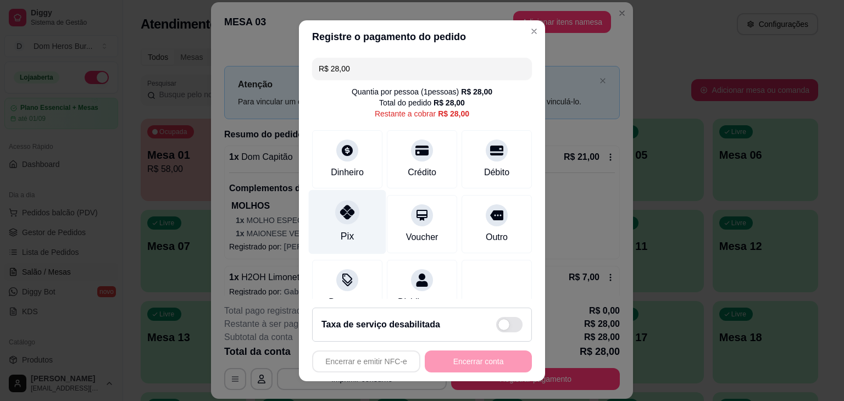
click at [354, 214] on div "Pix" at bounding box center [348, 222] width 78 height 64
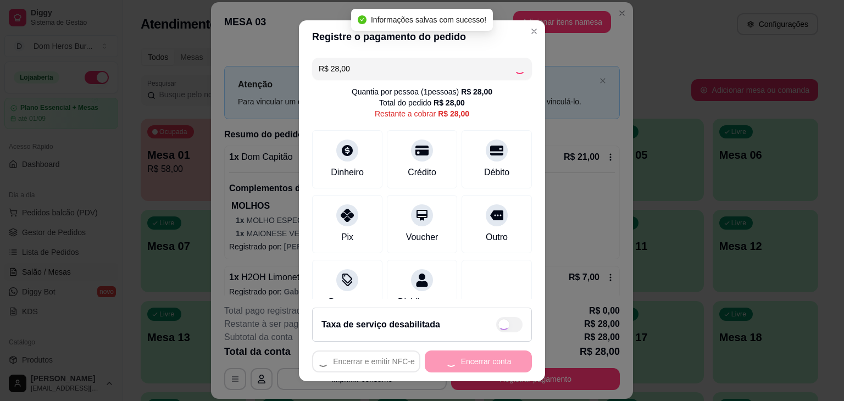
type input "R$ 0,00"
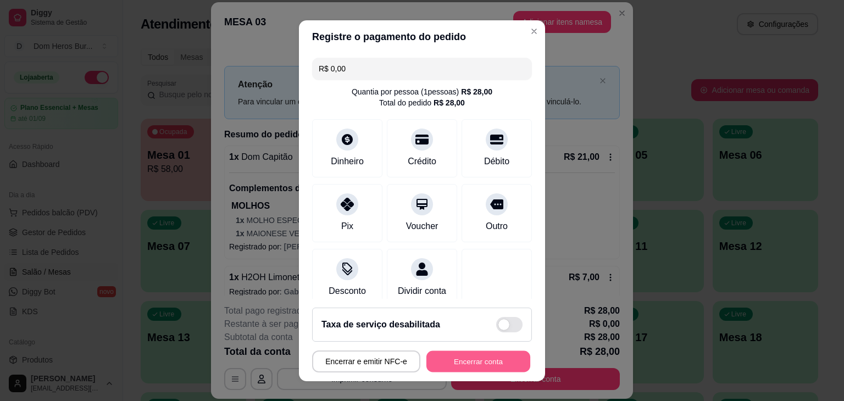
click at [442, 357] on button "Encerrar conta" at bounding box center [479, 361] width 104 height 21
